Goal: Task Accomplishment & Management: Use online tool/utility

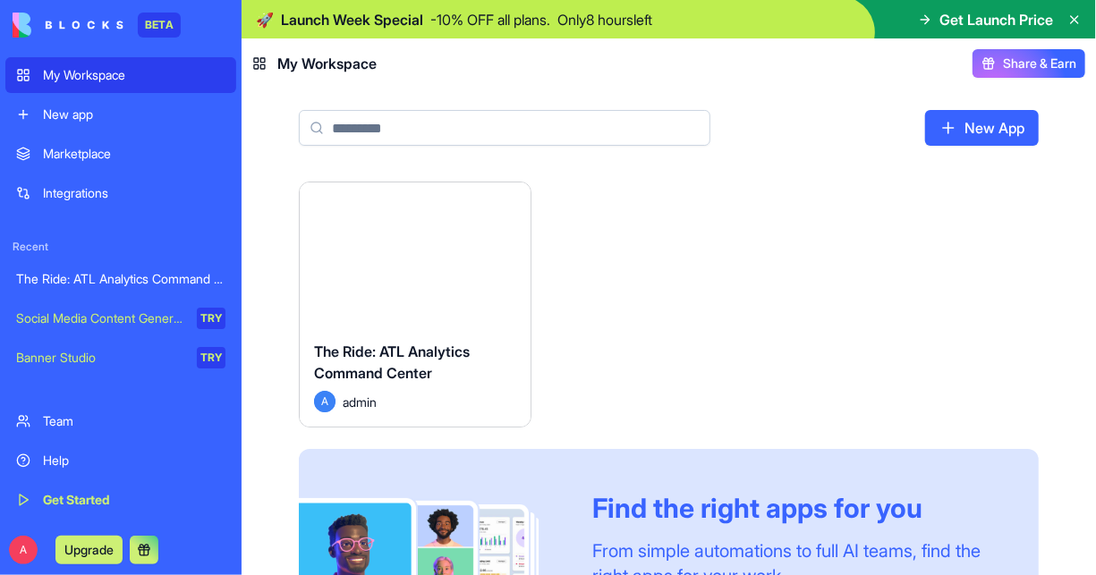
click at [426, 386] on div "The Ride: ATL Analytics Command Center" at bounding box center [415, 366] width 202 height 50
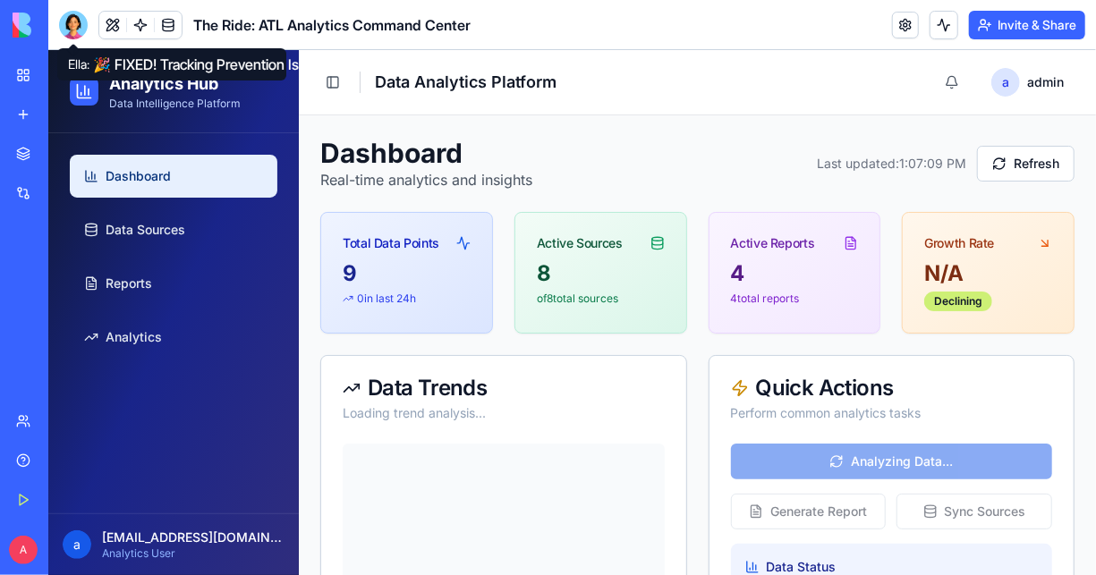
click at [74, 21] on div at bounding box center [73, 25] width 29 height 29
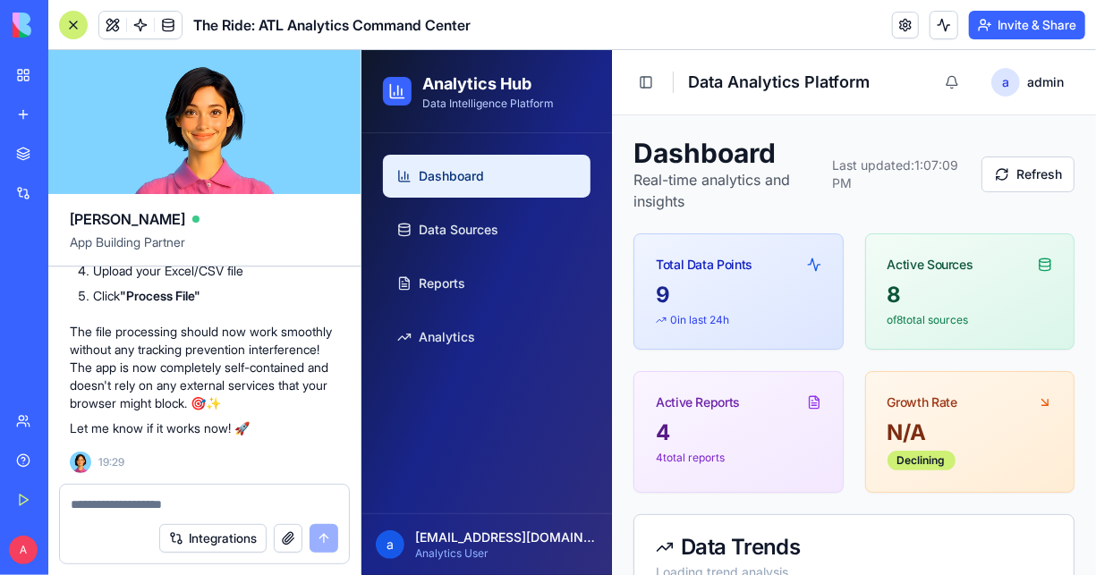
scroll to position [22731, 0]
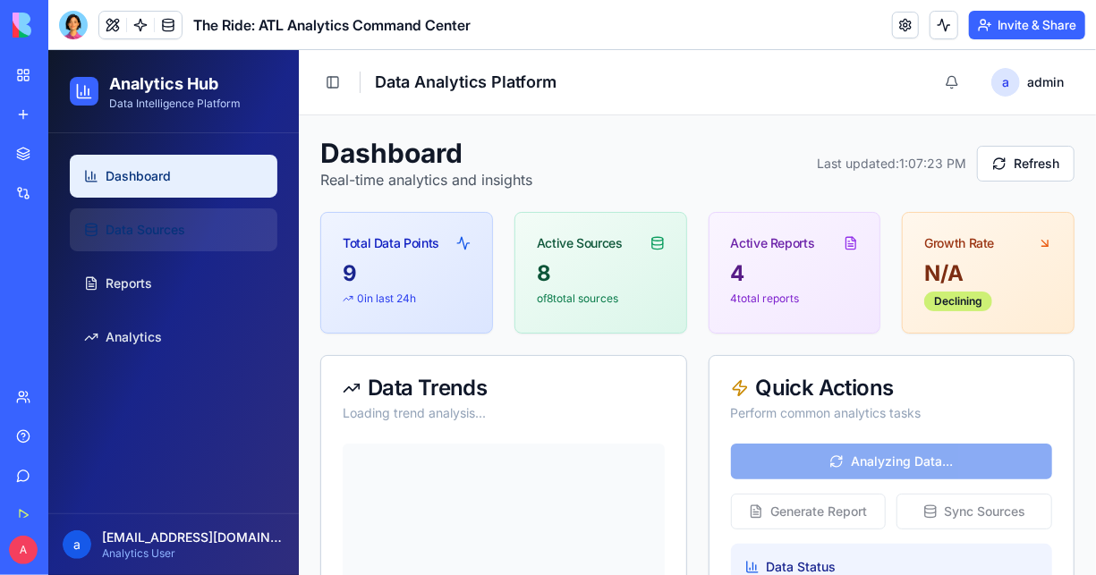
click at [179, 233] on span "Data Sources" at bounding box center [145, 229] width 80 height 18
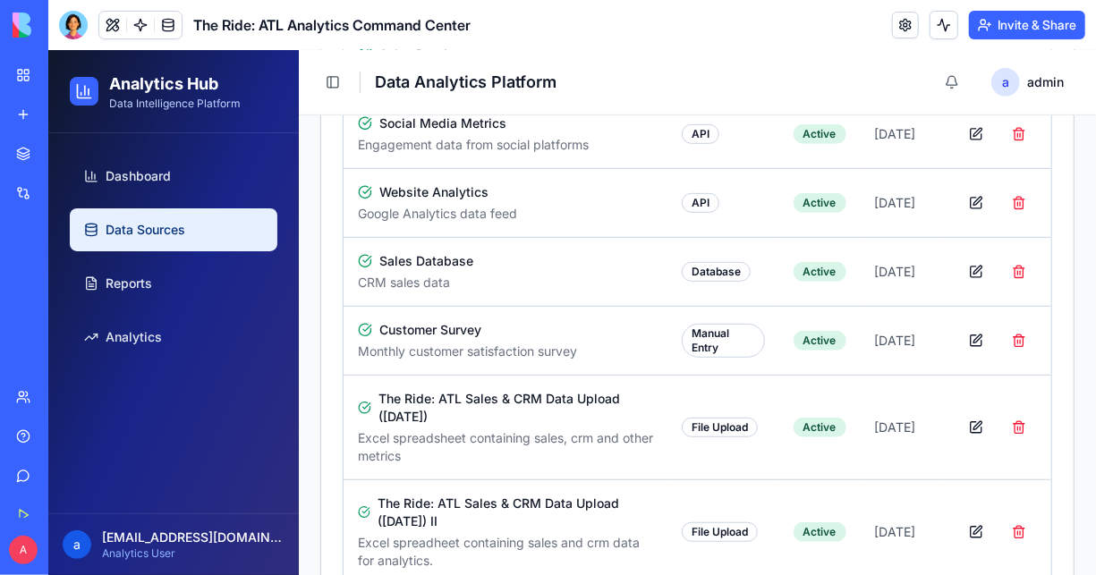
scroll to position [482, 0]
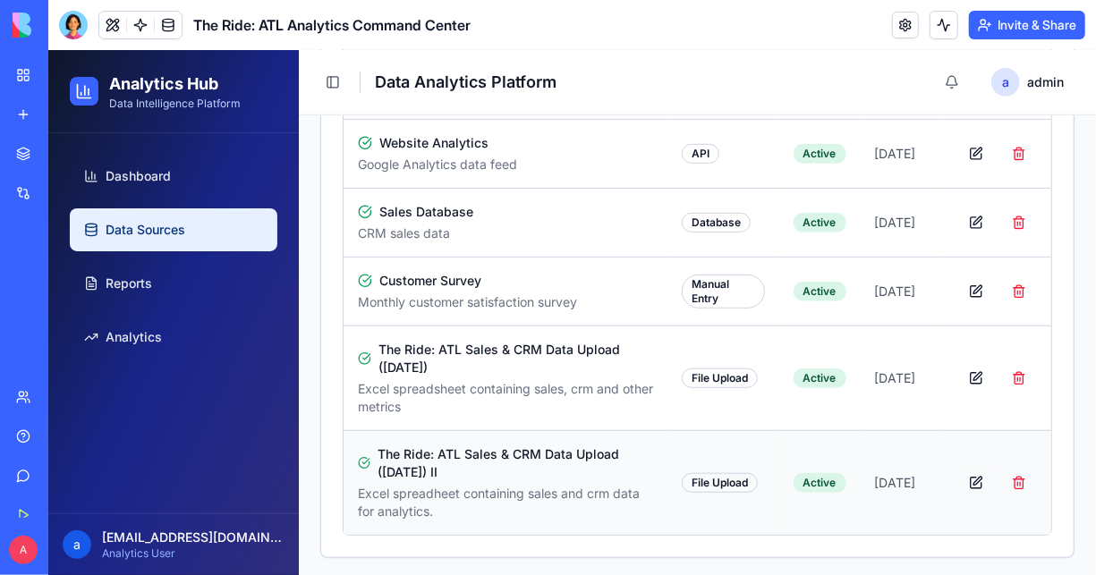
click at [957, 478] on button "button" at bounding box center [975, 482] width 36 height 32
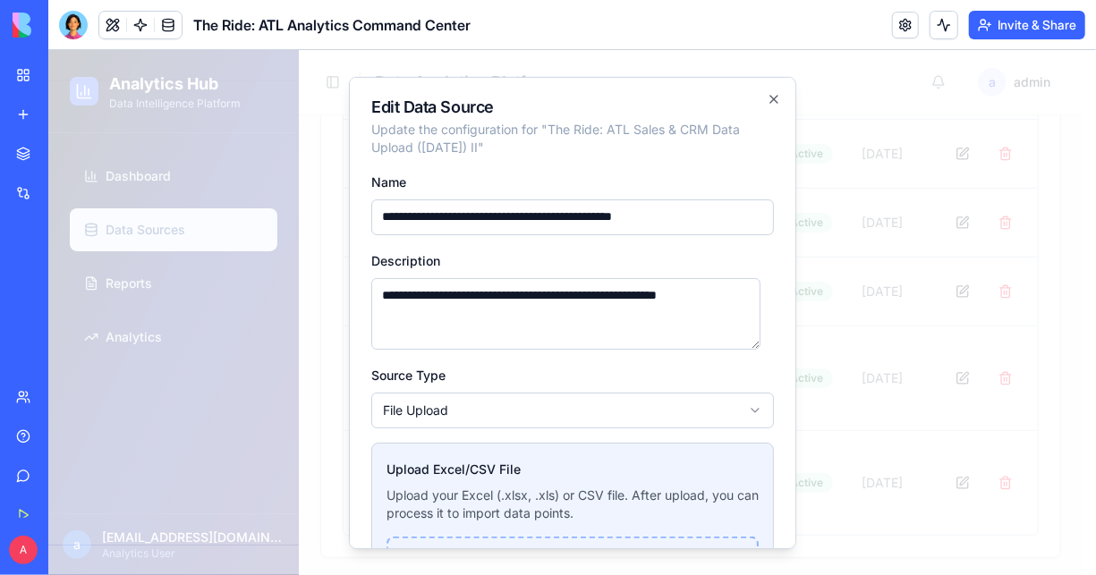
scroll to position [191, 0]
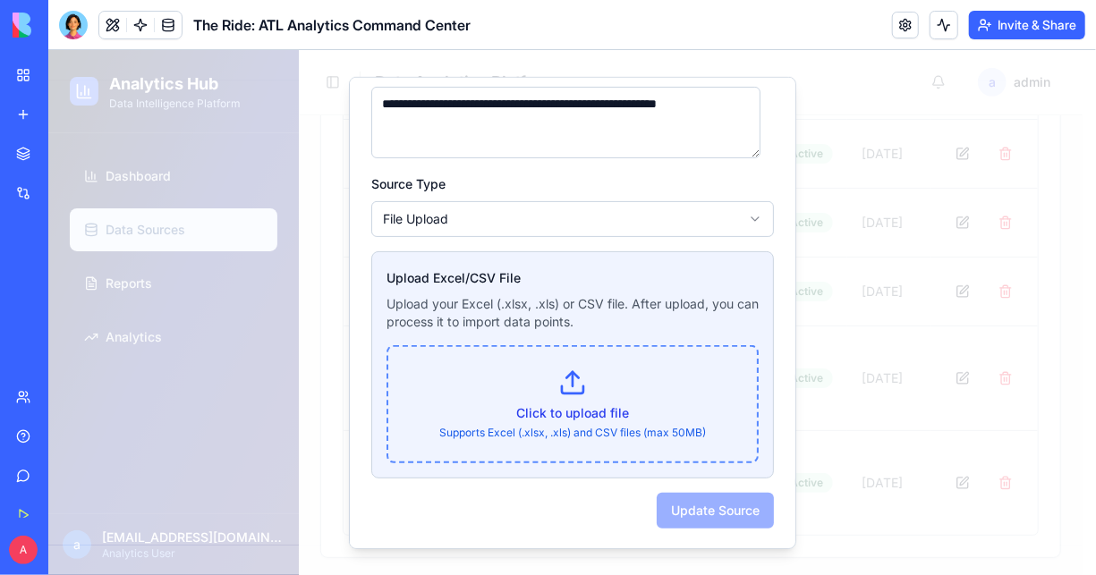
click at [555, 443] on div "Click to upload file Supports Excel (.xlsx, .xls) and CSV files (max 50MB)" at bounding box center [572, 403] width 372 height 118
click at [562, 411] on p "Click to upload file" at bounding box center [572, 412] width 326 height 18
click at [47, 49] on input "Click to upload file Supports Excel (.xlsx, .xls) and CSV files (max 50MB)" at bounding box center [47, 49] width 0 height 0
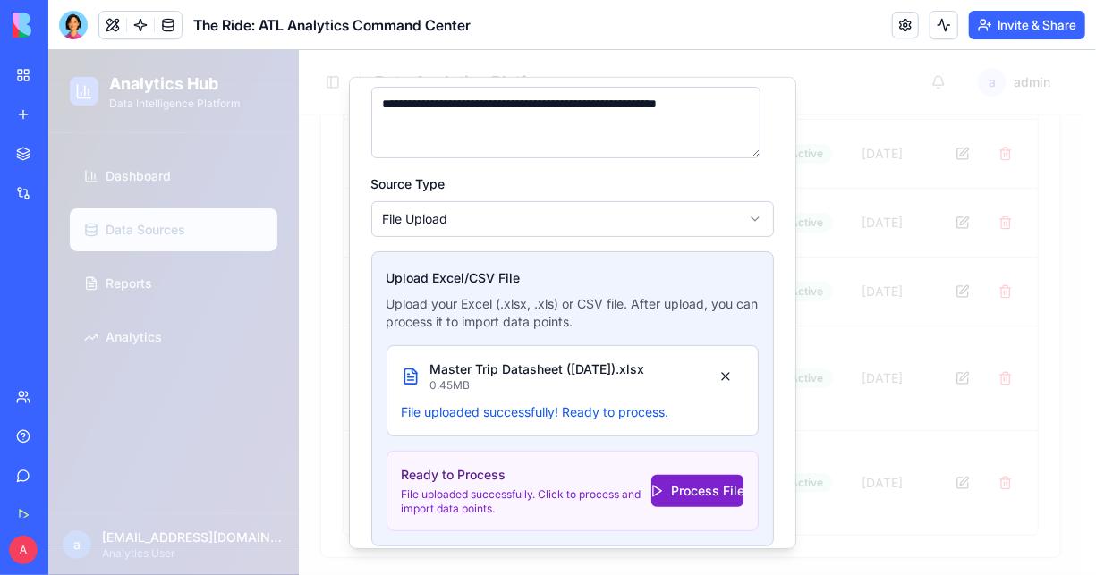
click at [667, 491] on button "Process File" at bounding box center [696, 489] width 92 height 32
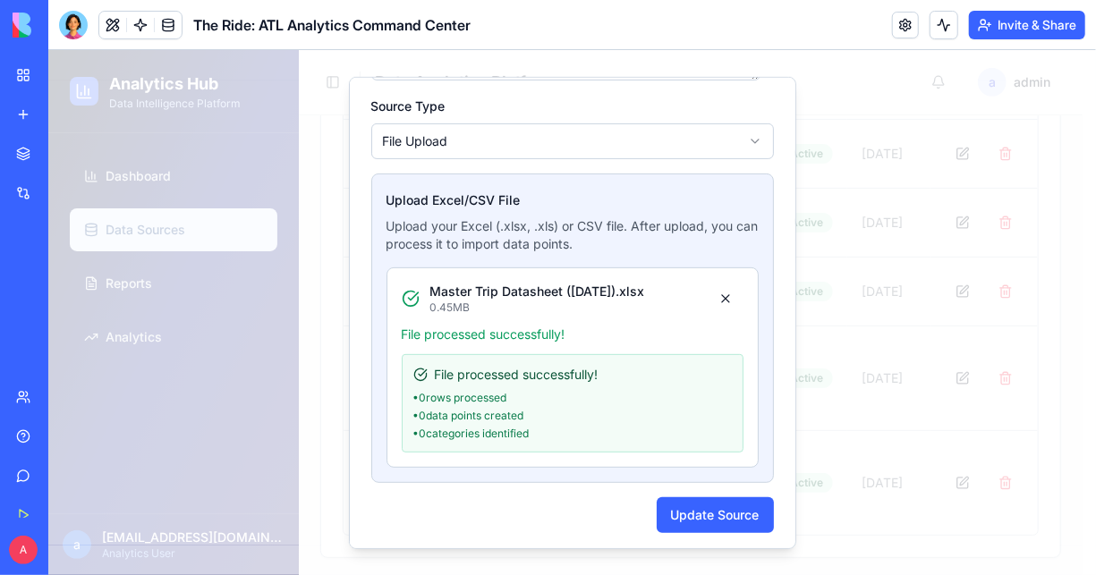
scroll to position [272, 0]
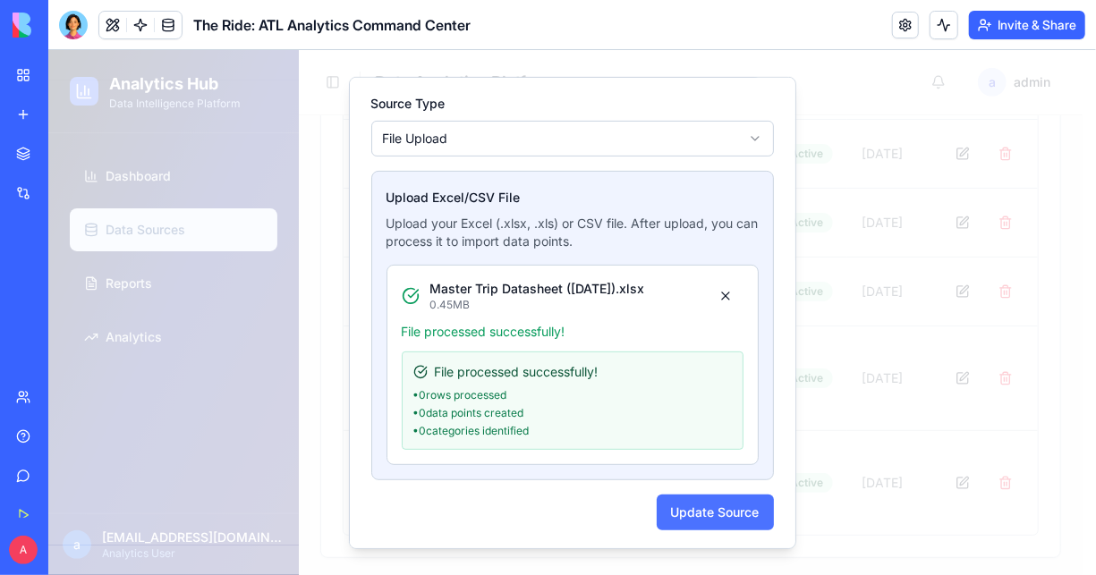
click at [680, 502] on button "Update Source" at bounding box center [714, 511] width 117 height 36
click at [678, 502] on button "Update Source" at bounding box center [714, 511] width 117 height 36
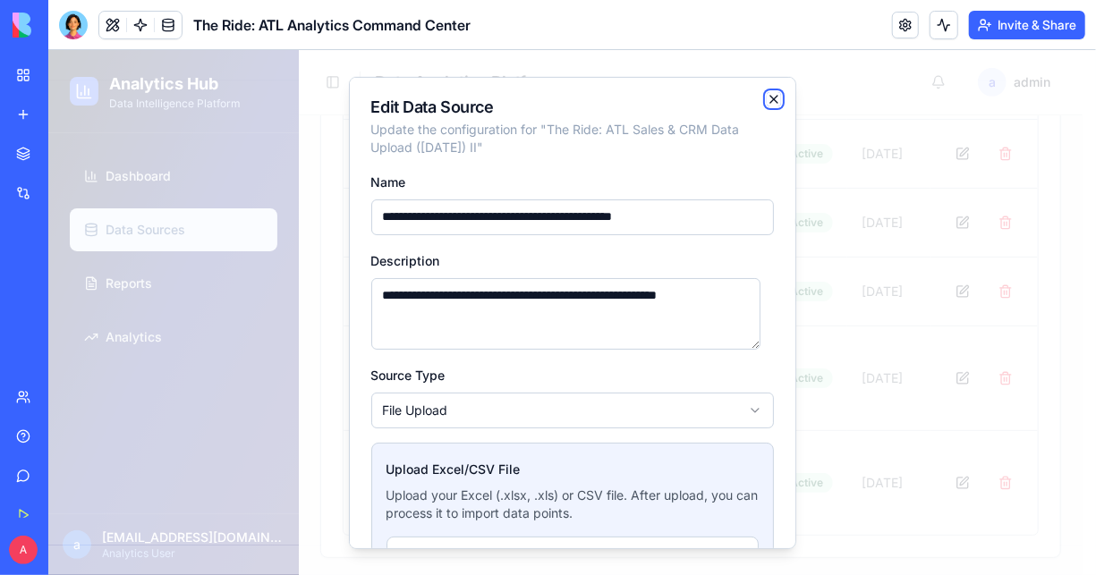
click at [766, 99] on icon "button" at bounding box center [773, 97] width 14 height 14
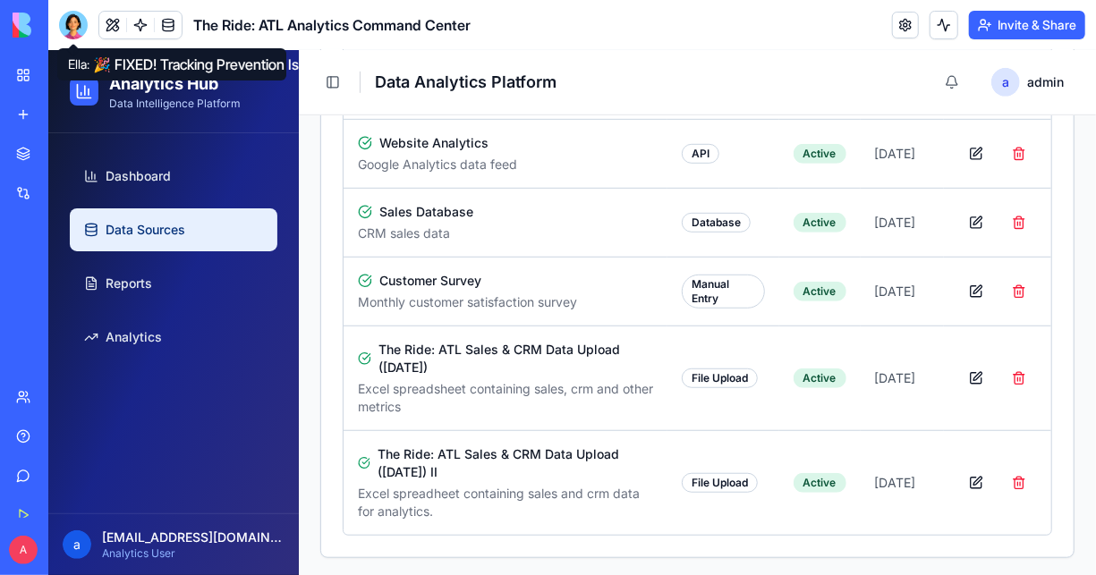
click at [72, 30] on div at bounding box center [73, 25] width 29 height 29
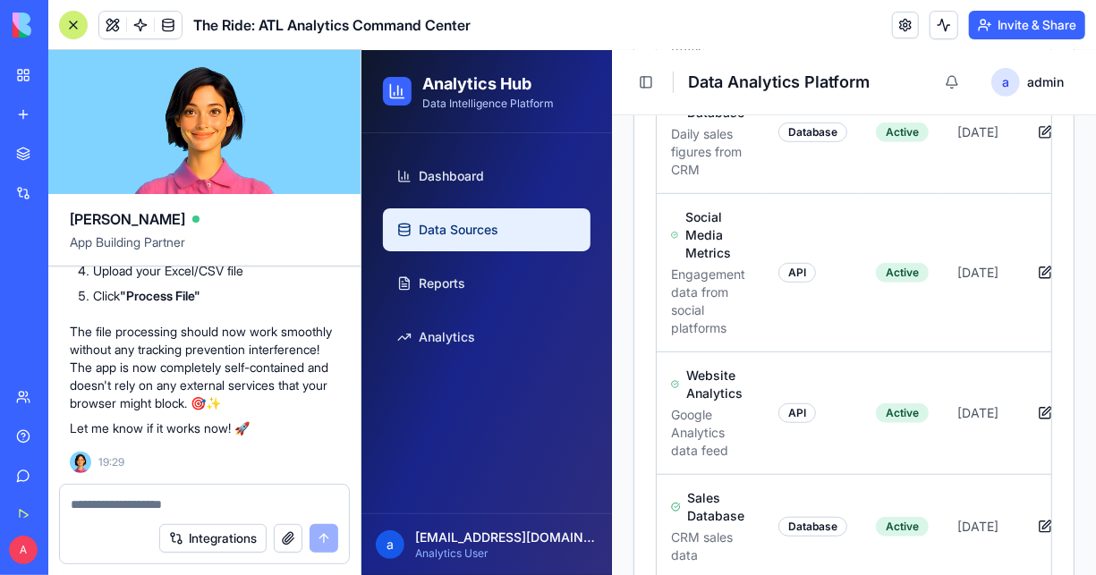
scroll to position [22794, 0]
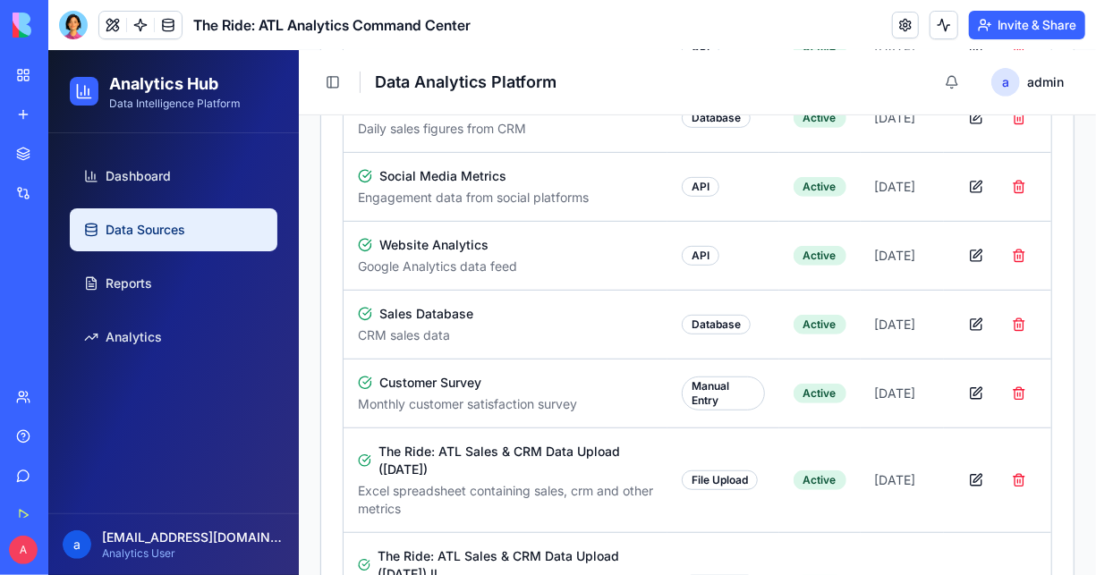
scroll to position [482, 0]
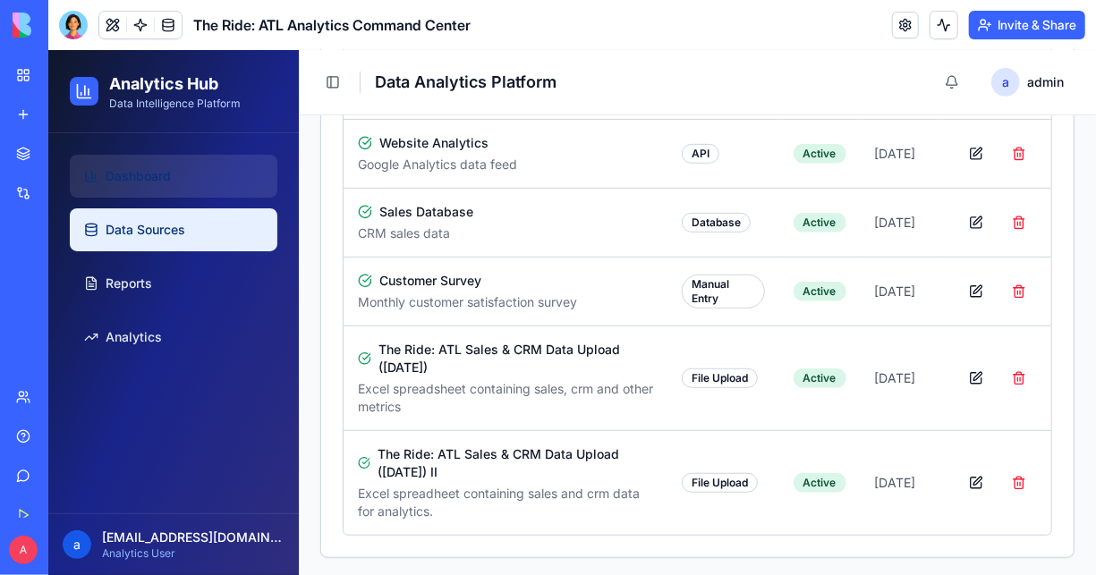
click at [148, 183] on span "Dashboard" at bounding box center [137, 175] width 65 height 18
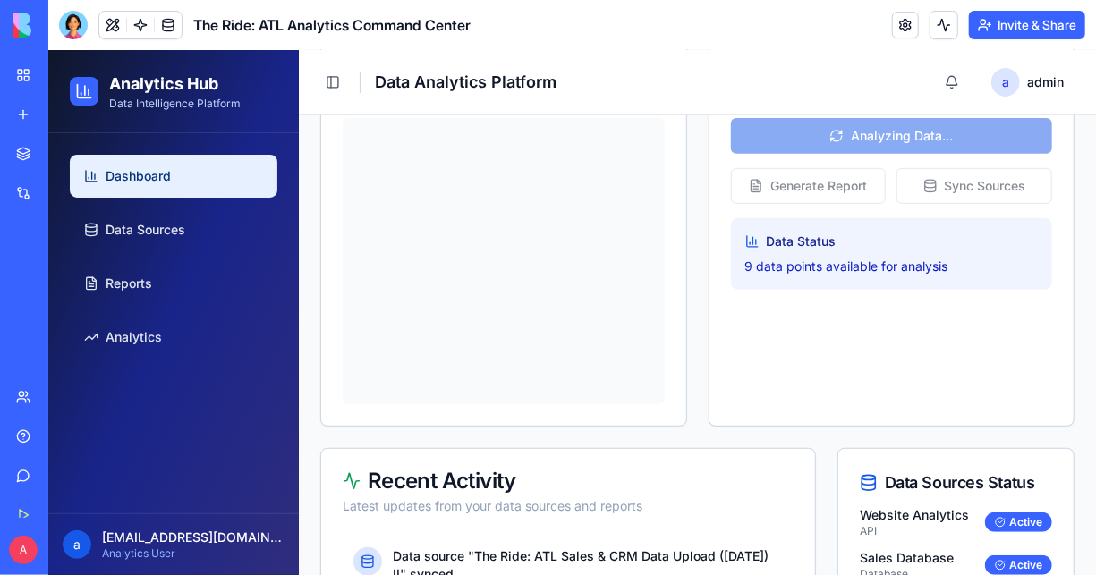
scroll to position [325, 0]
